Goal: Find specific page/section: Find specific page/section

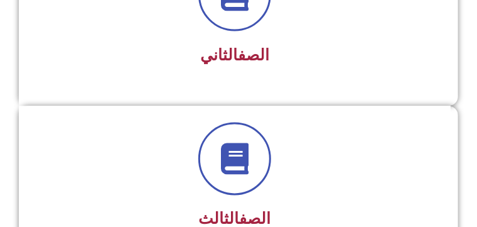
scroll to position [528, 0]
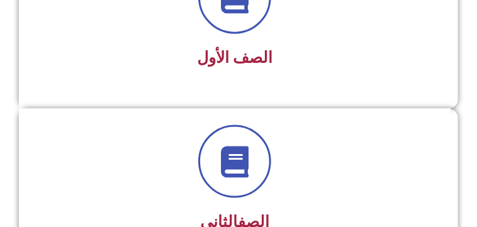
scroll to position [338, 0]
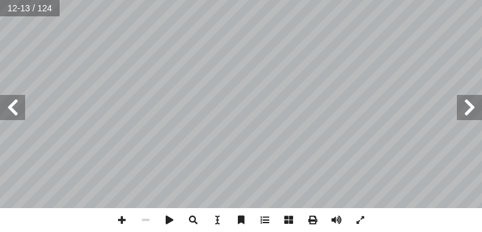
click at [473, 106] on span at bounding box center [469, 107] width 25 height 25
click at [14, 105] on span at bounding box center [12, 107] width 25 height 25
click at [17, 107] on span at bounding box center [12, 107] width 25 height 25
click at [472, 105] on span at bounding box center [469, 107] width 25 height 25
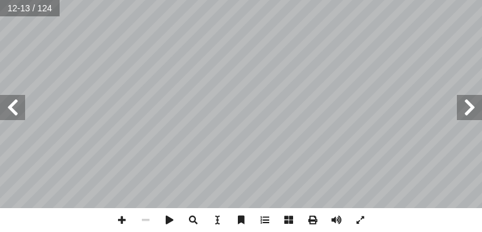
click at [472, 105] on span at bounding box center [469, 107] width 25 height 25
